Goal: Task Accomplishment & Management: Manage account settings

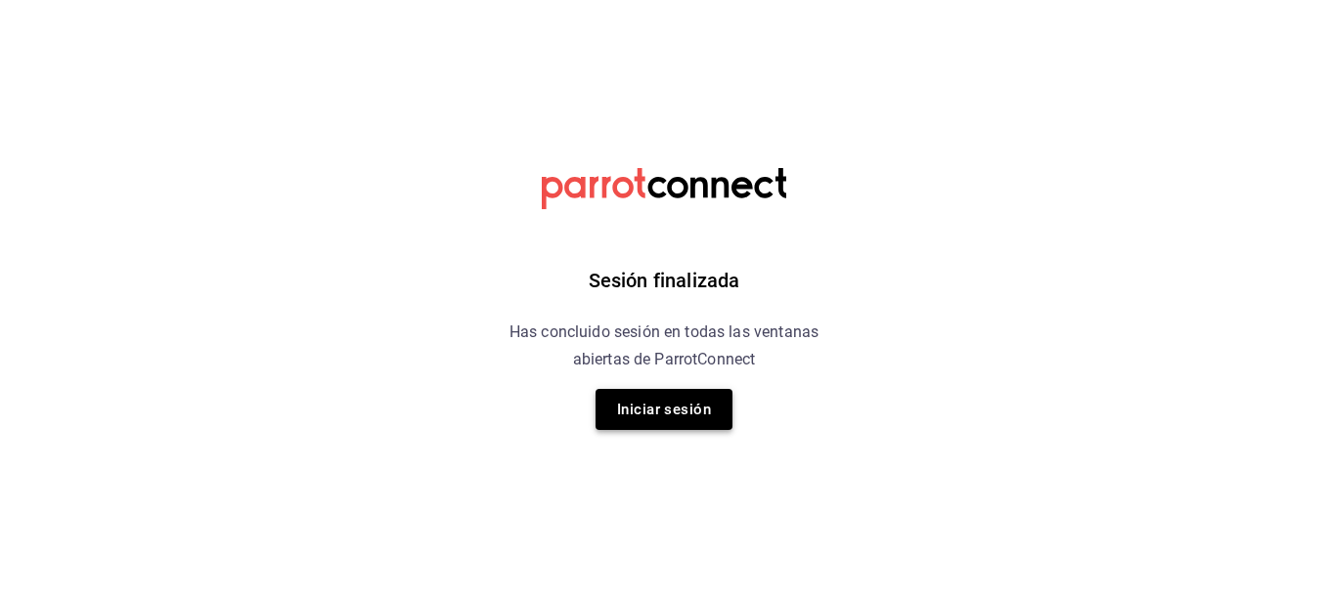
click at [659, 399] on button "Iniciar sesión" at bounding box center [663, 409] width 137 height 41
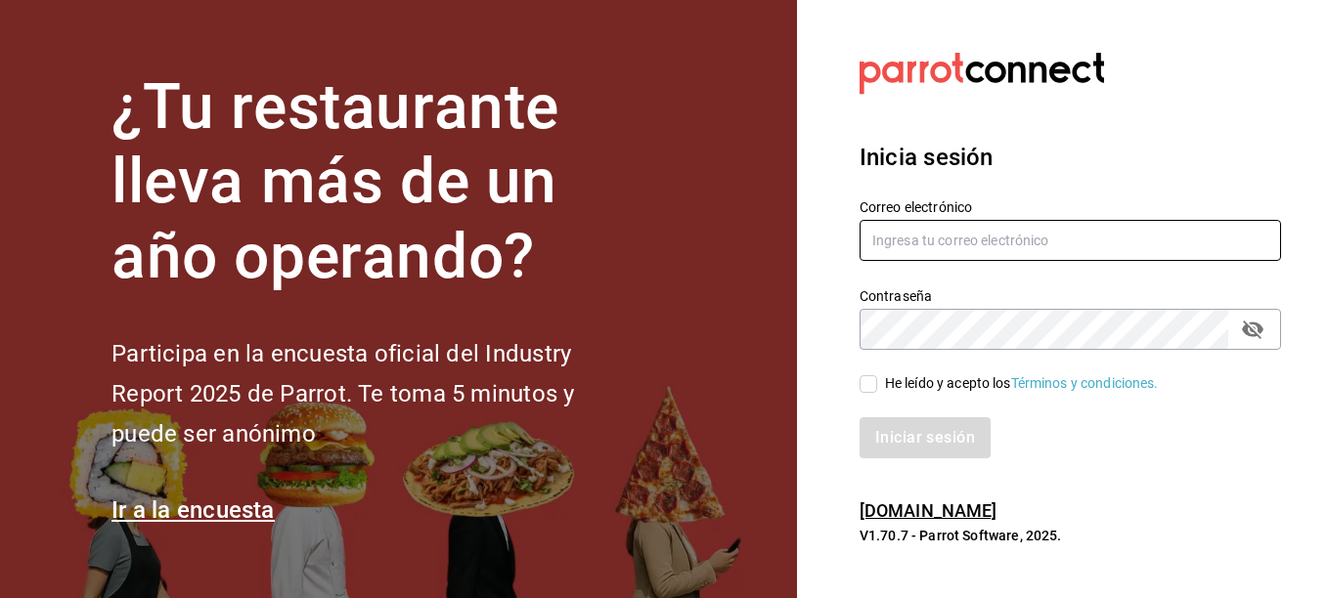
type input "[EMAIL_ADDRESS][DOMAIN_NAME]"
